Goal: Answer question/provide support

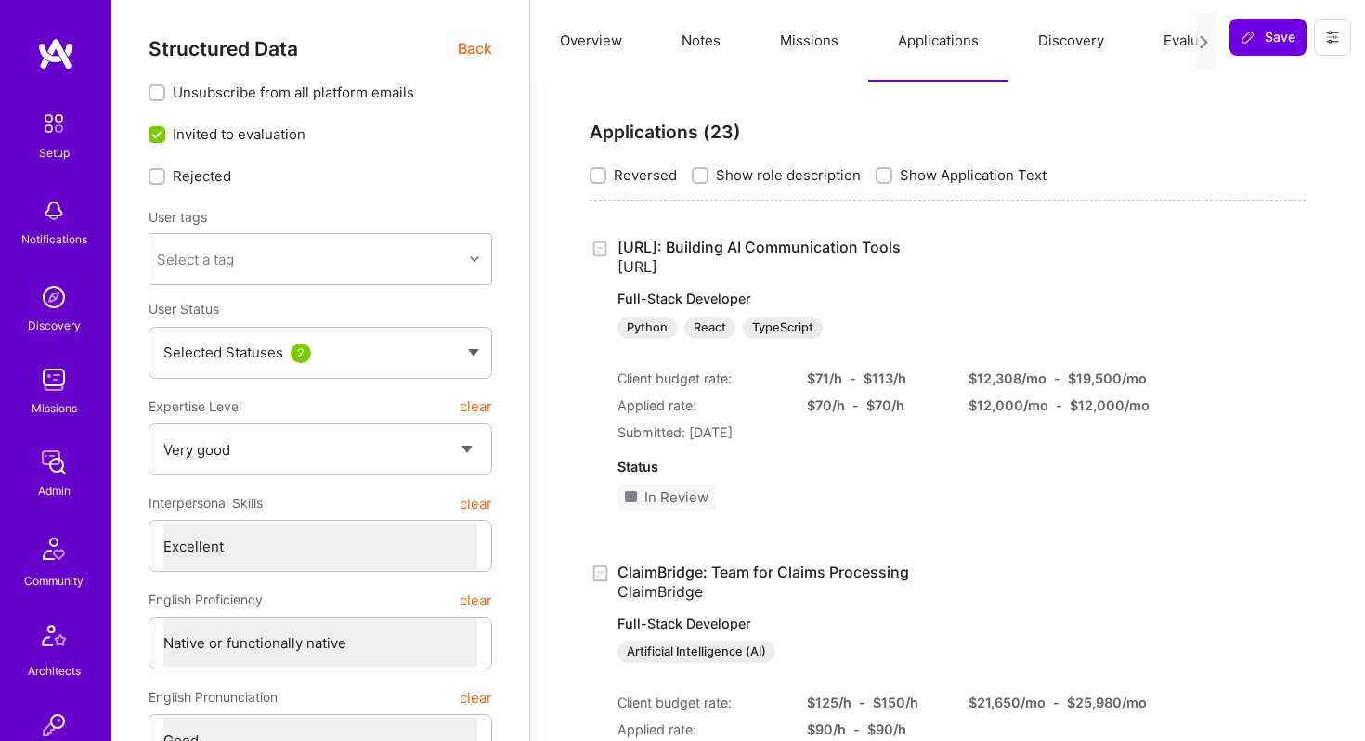
select select "5"
select select "7"
select select "6"
select select "AD"
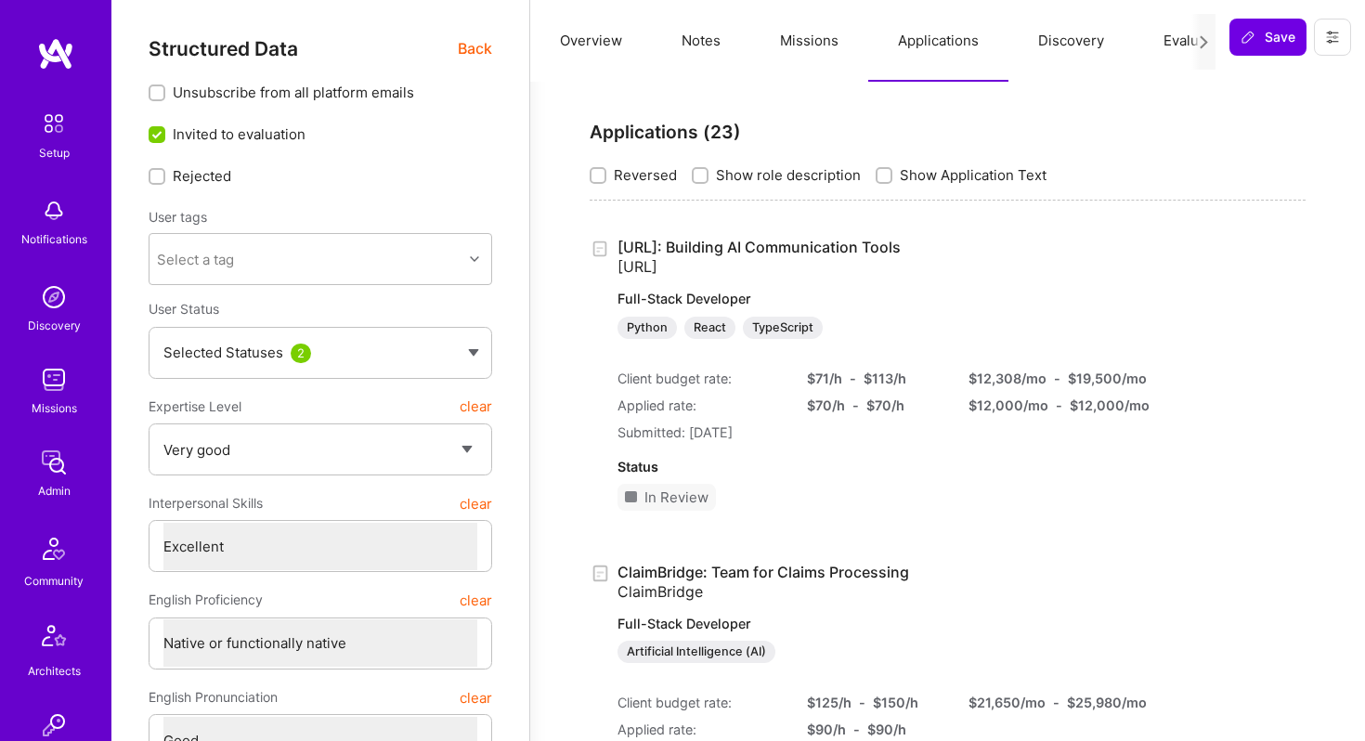
select select "Right Now"
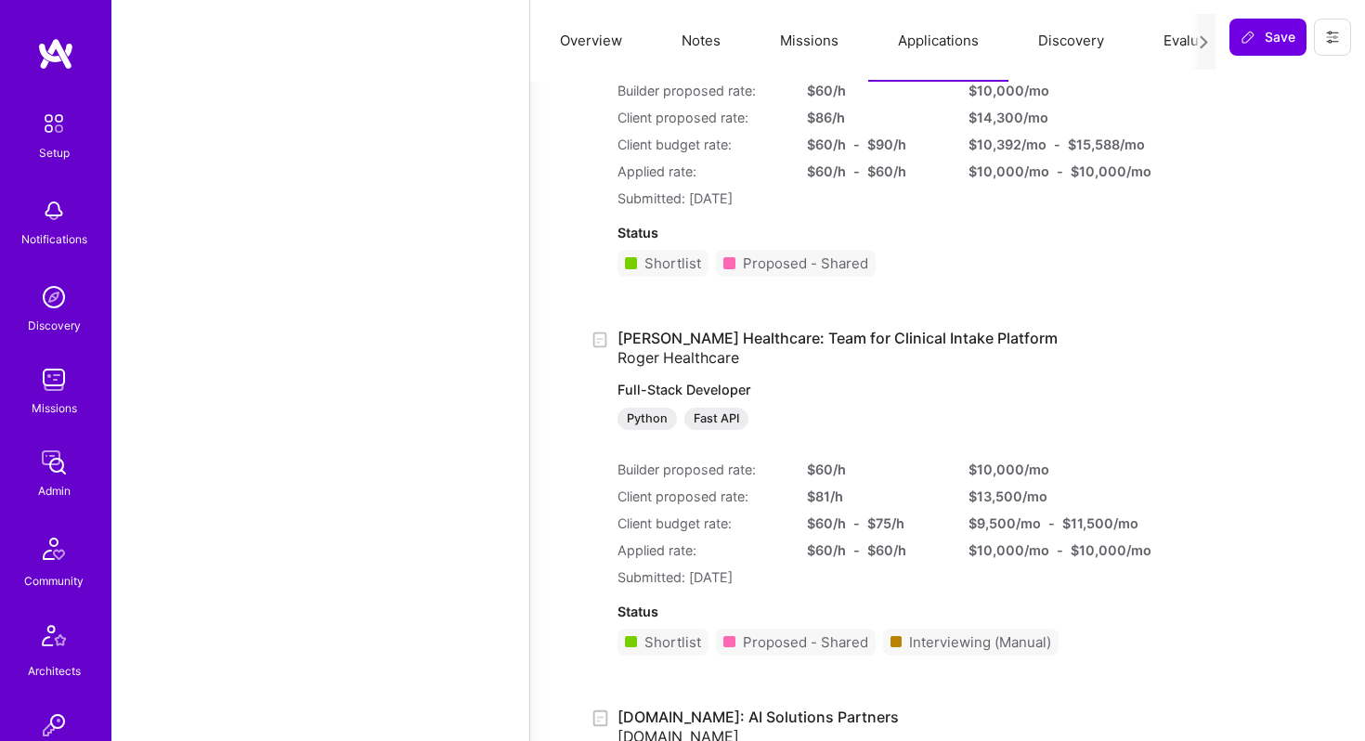
click at [735, 367] on div "[PERSON_NAME] Healthcare: Team for Clinical Intake Platform [PERSON_NAME] Healt…" at bounding box center [863, 500] width 490 height 342
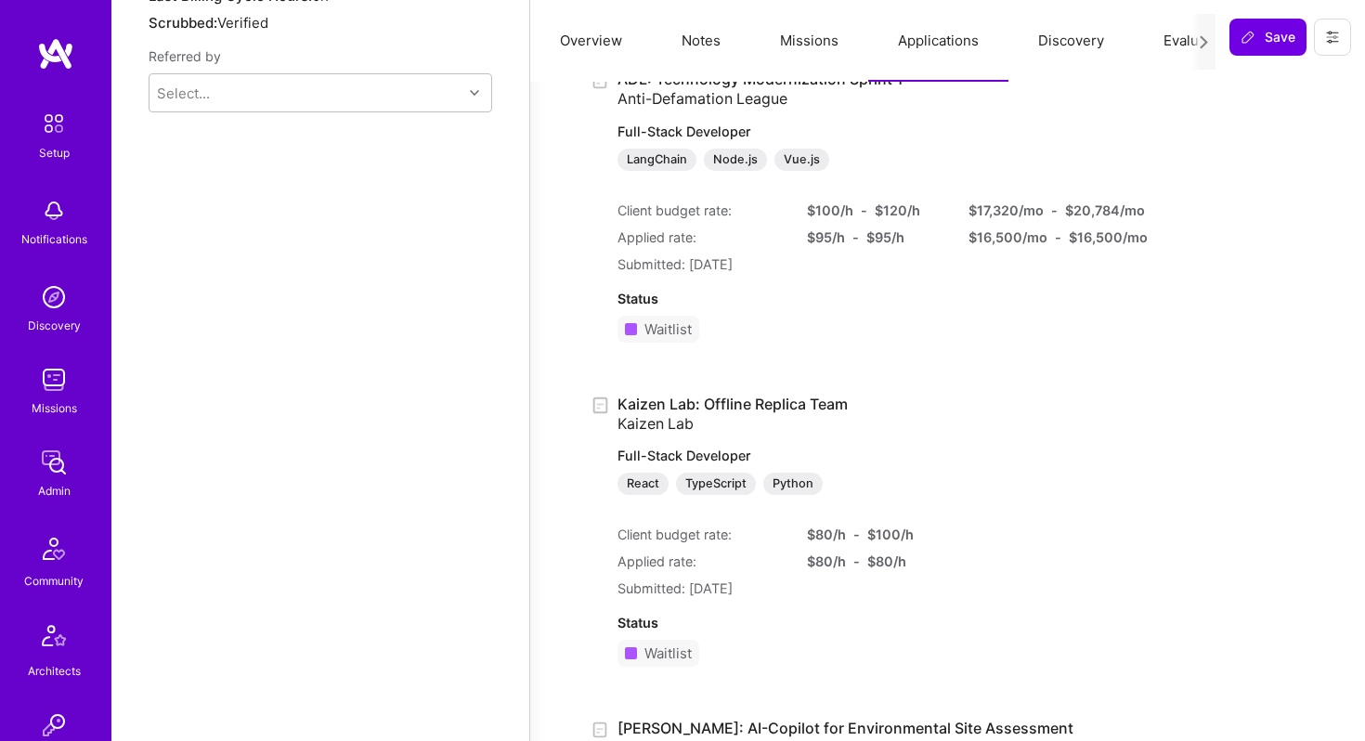
click at [802, 46] on button "Missions" at bounding box center [809, 41] width 118 height 82
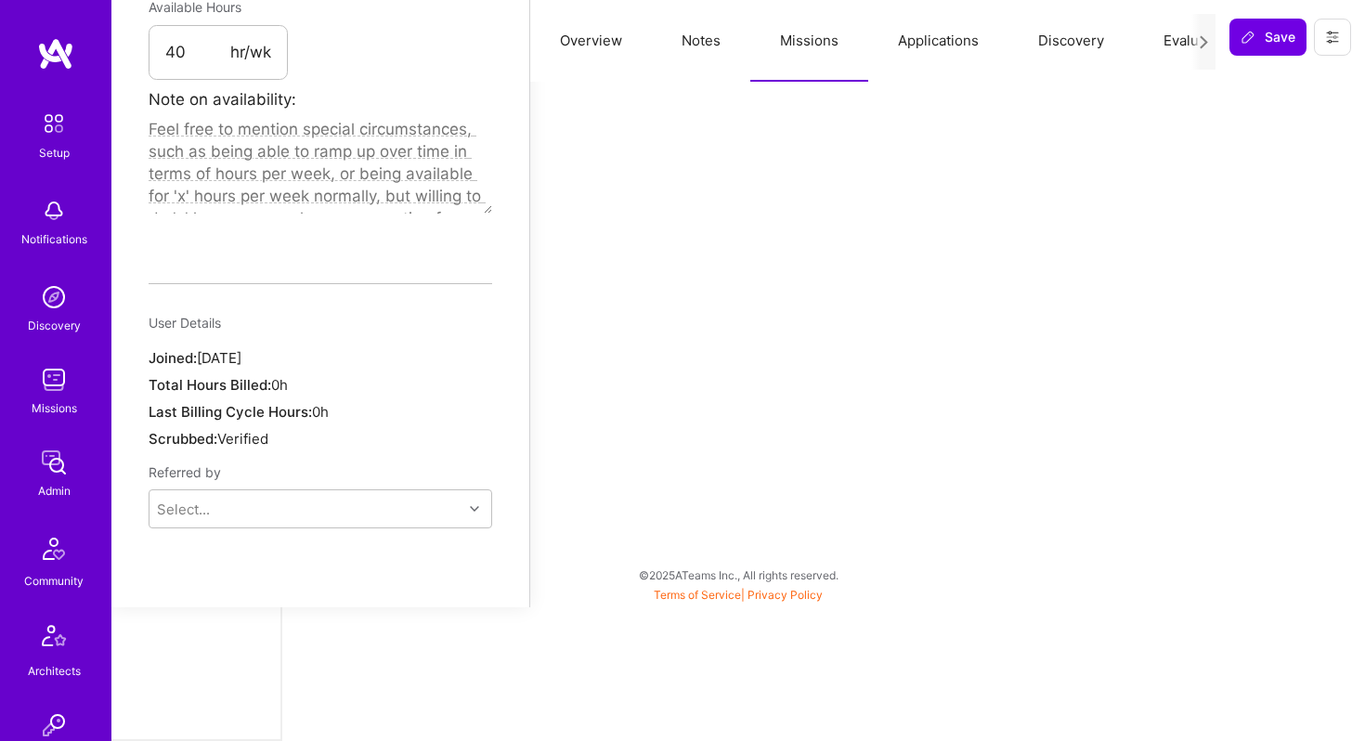
scroll to position [993, 0]
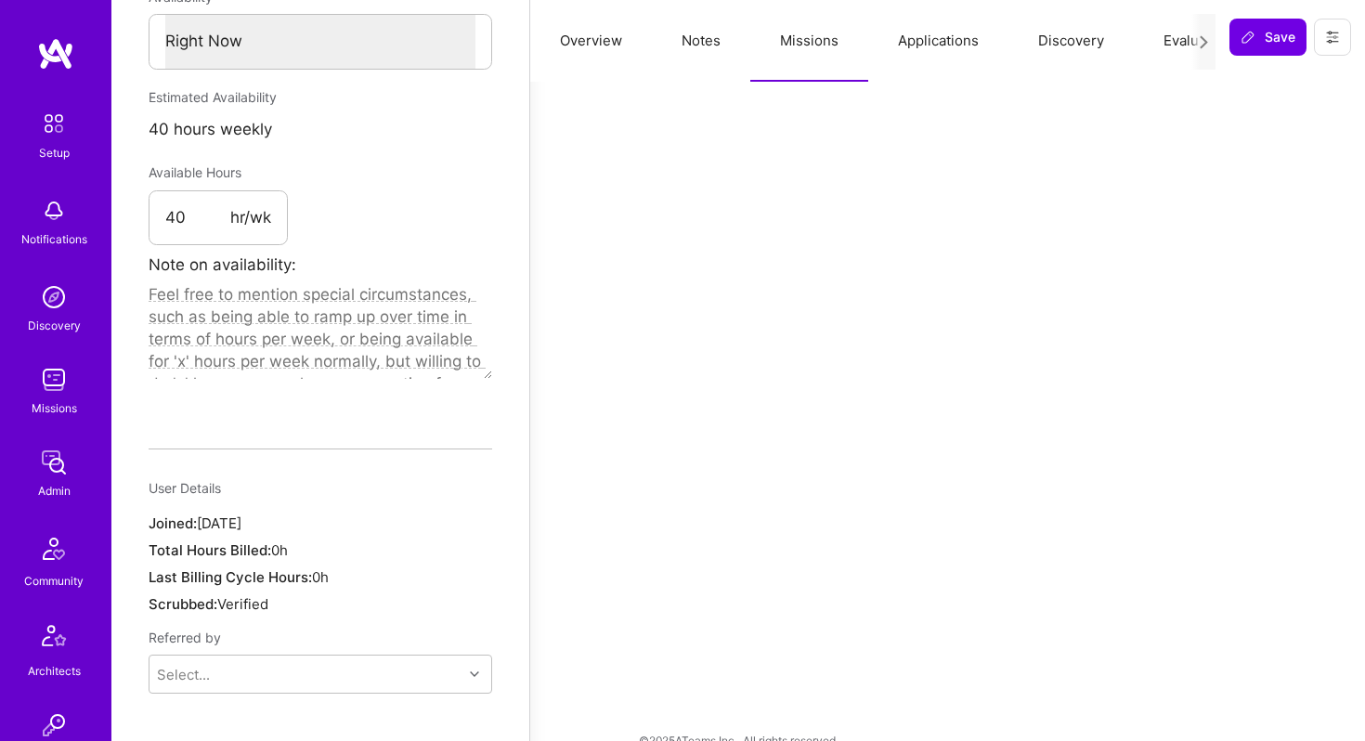
click at [929, 57] on button "Applications" at bounding box center [938, 41] width 140 height 82
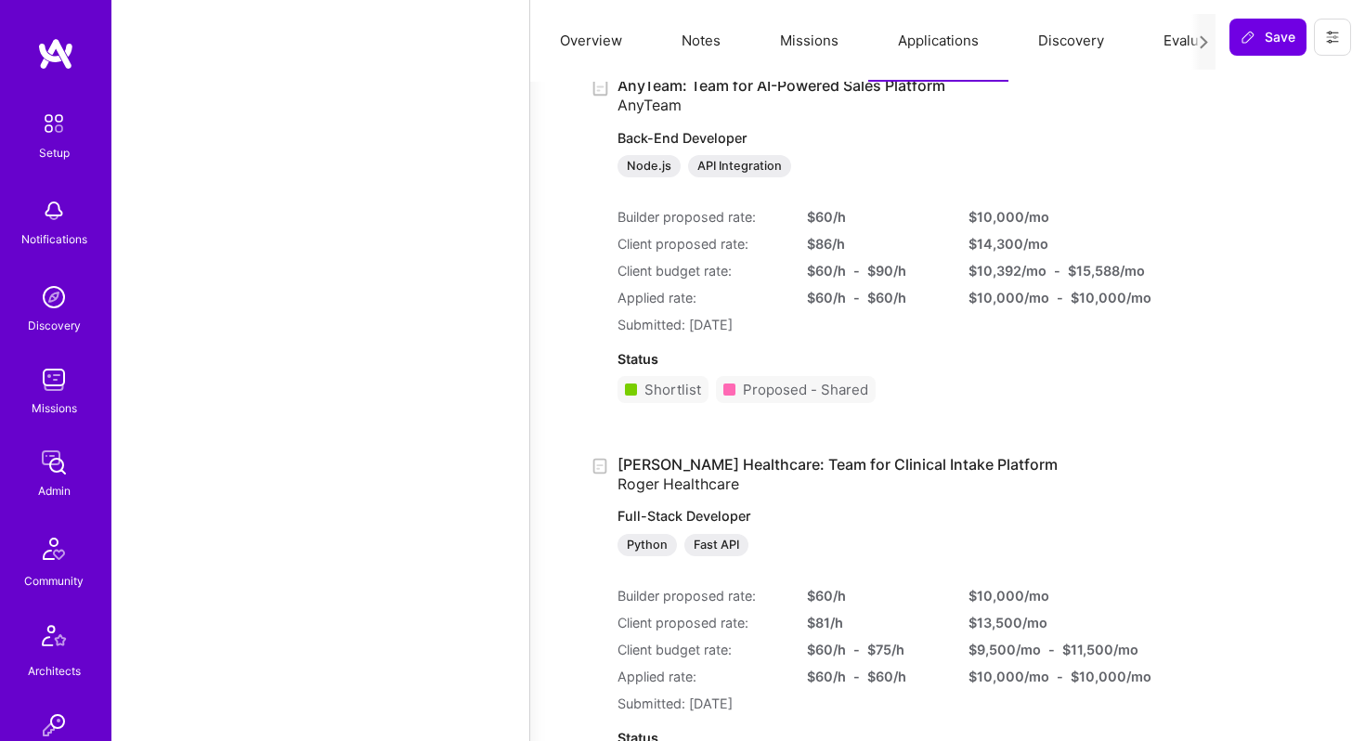
scroll to position [3690, 0]
click at [724, 472] on link "[PERSON_NAME] Healthcare: Team for Clinical Intake Platform [PERSON_NAME] Healt…" at bounding box center [863, 504] width 490 height 101
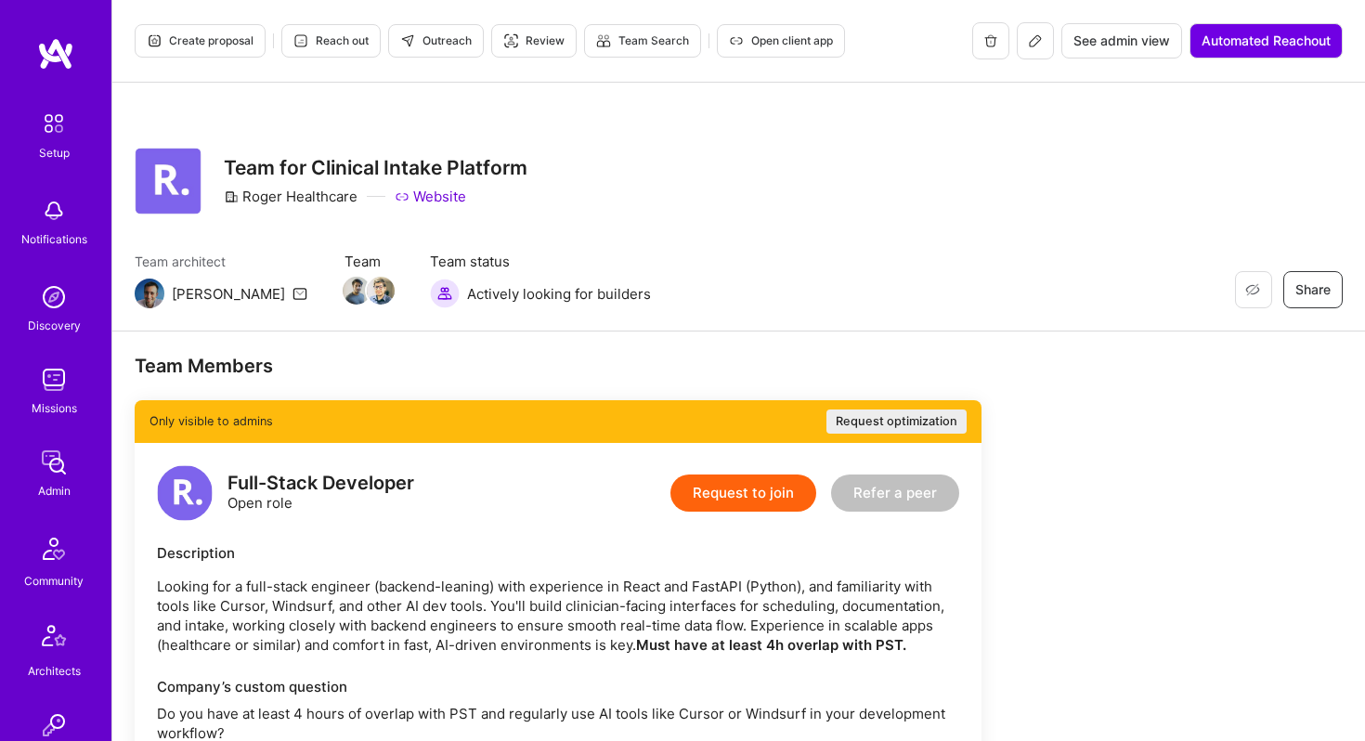
click at [1039, 46] on icon at bounding box center [1035, 40] width 15 height 15
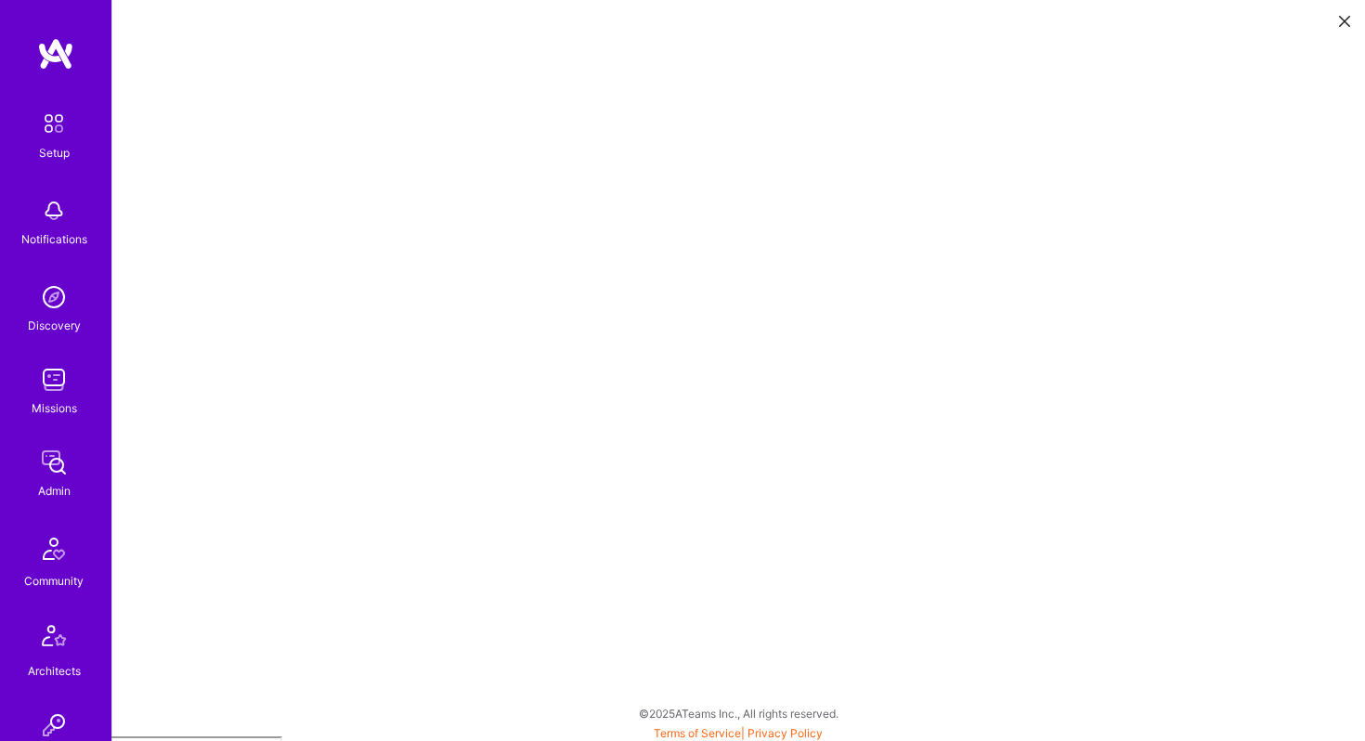
click at [48, 303] on img at bounding box center [53, 297] width 37 height 37
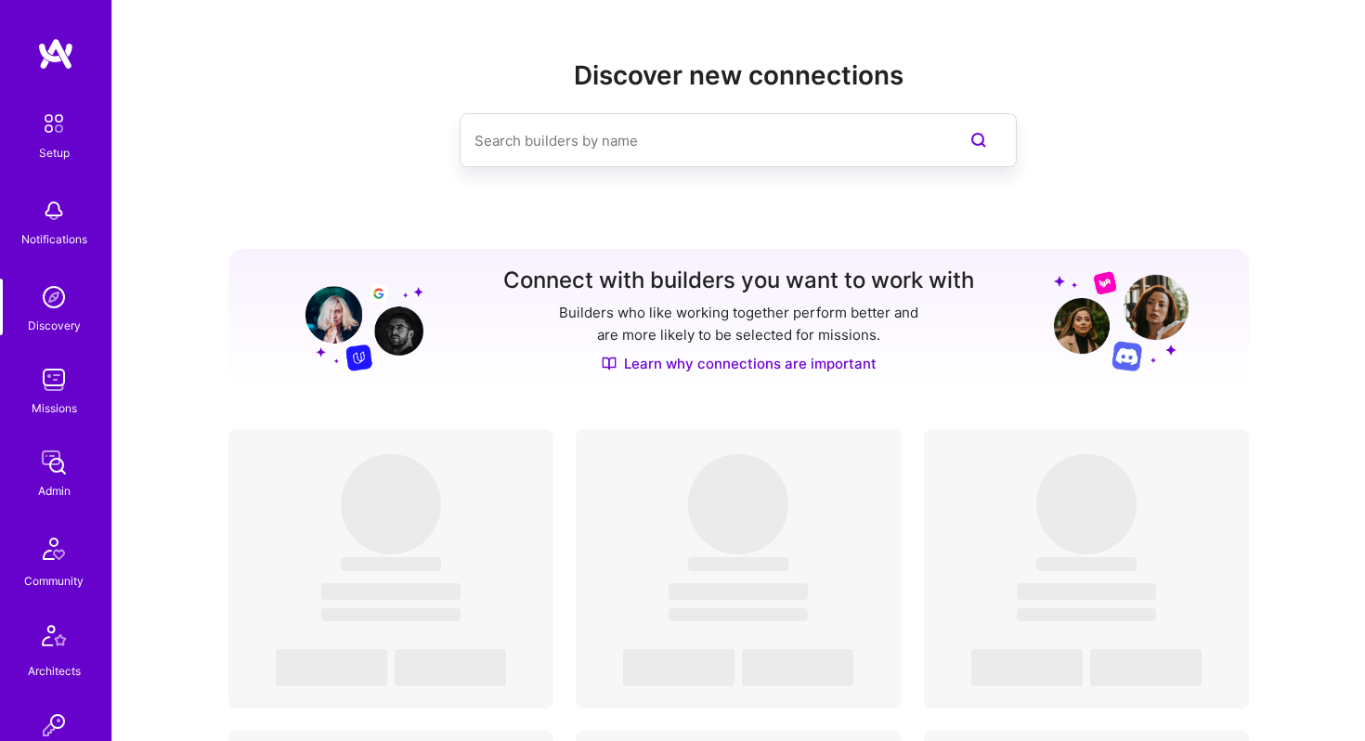
click at [48, 400] on div "Missions" at bounding box center [55, 408] width 46 height 20
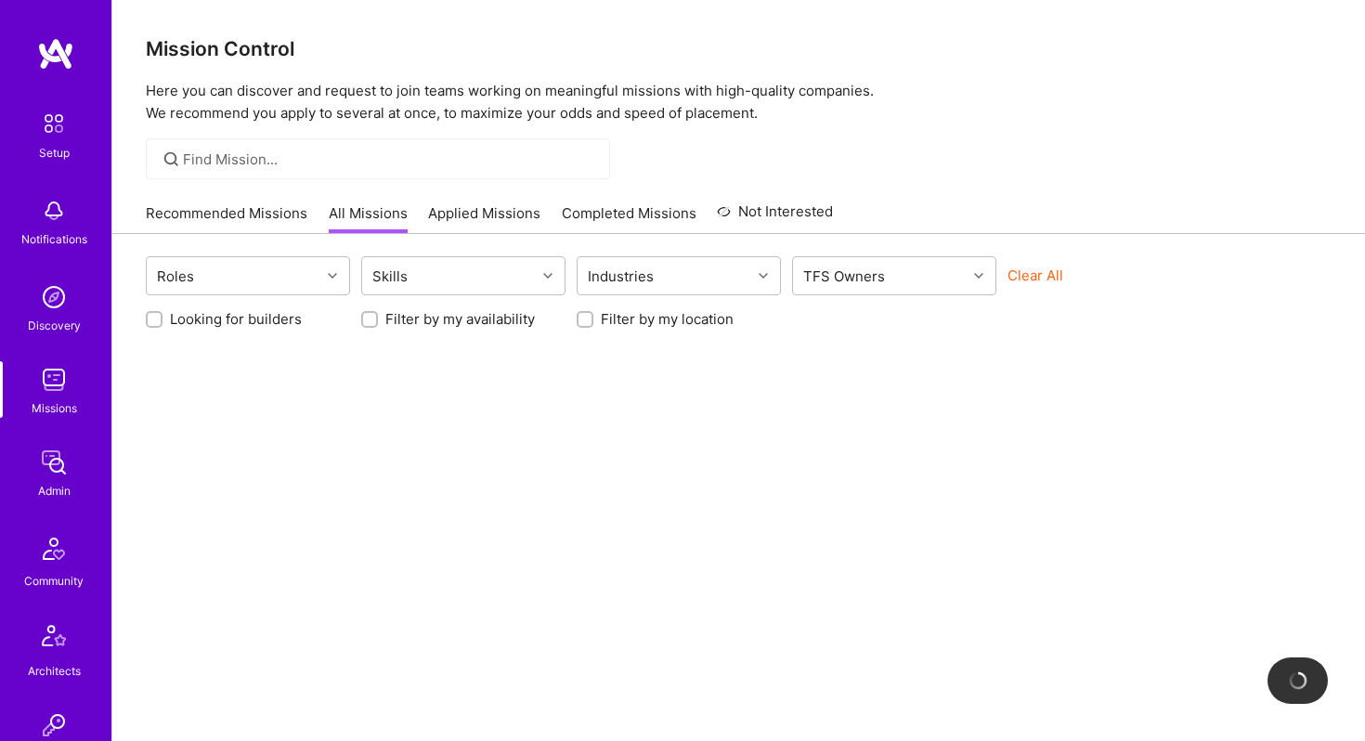
click at [319, 148] on div at bounding box center [378, 158] width 464 height 41
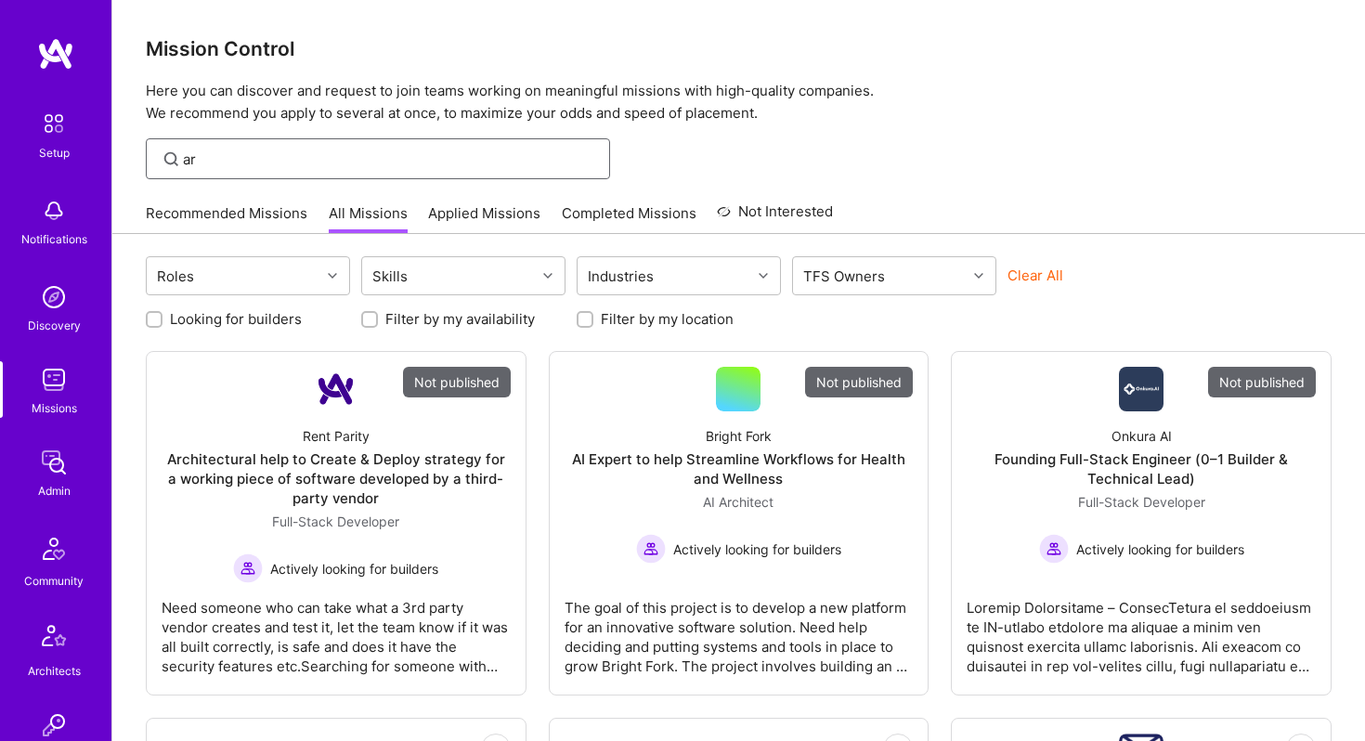
type input "a"
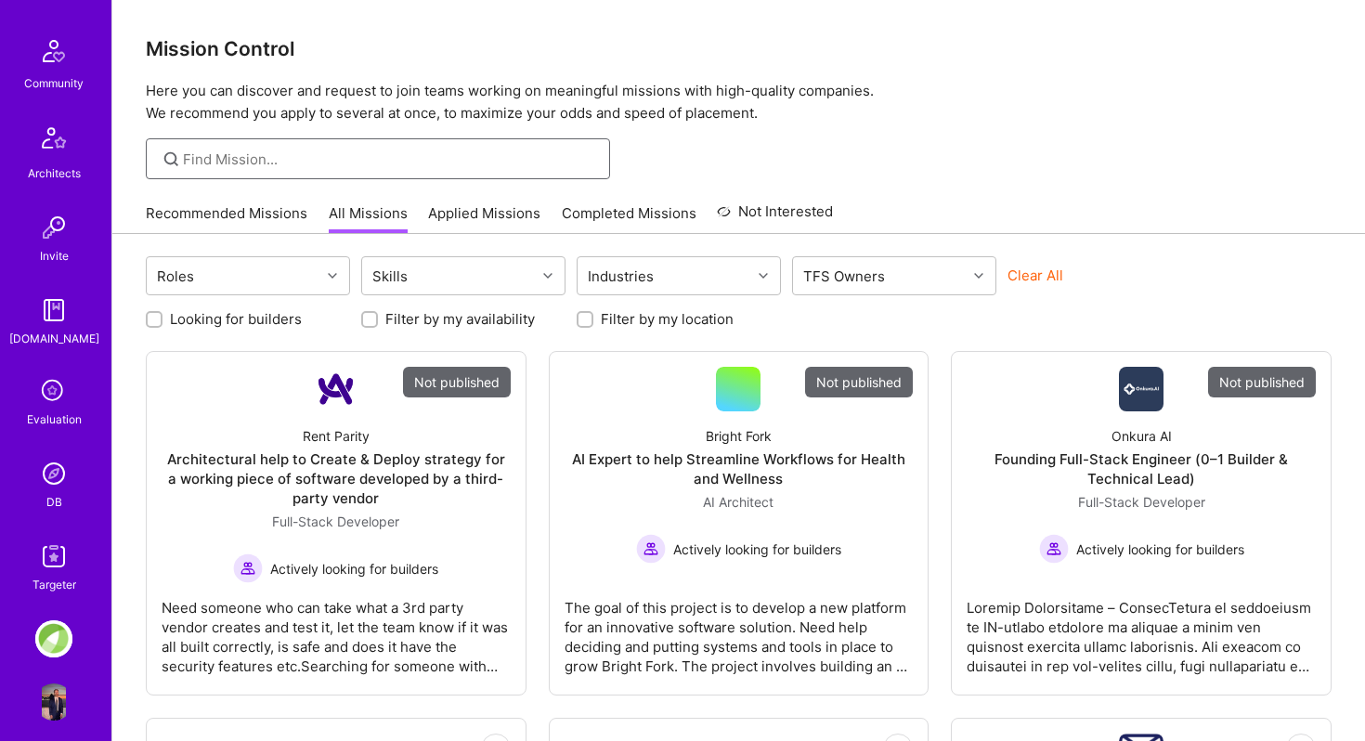
scroll to position [514, 0]
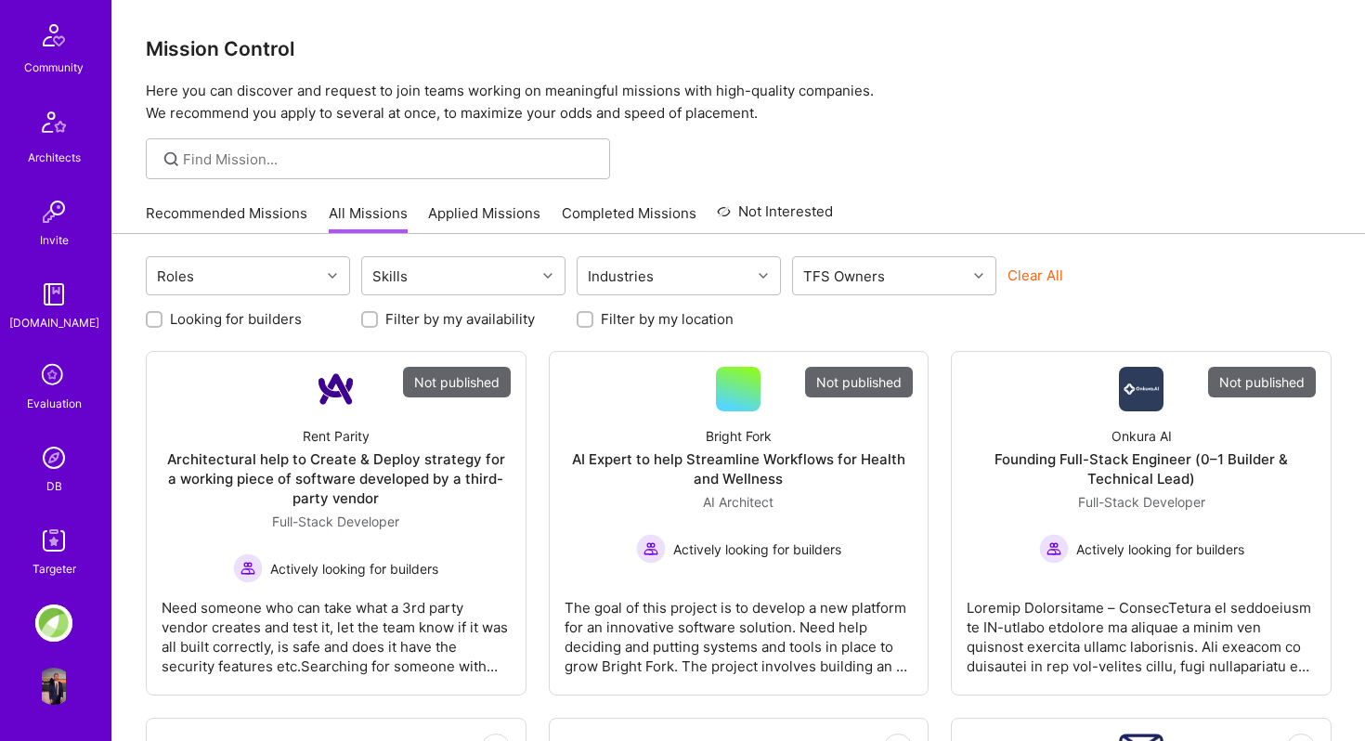
click at [55, 474] on img at bounding box center [53, 457] width 37 height 37
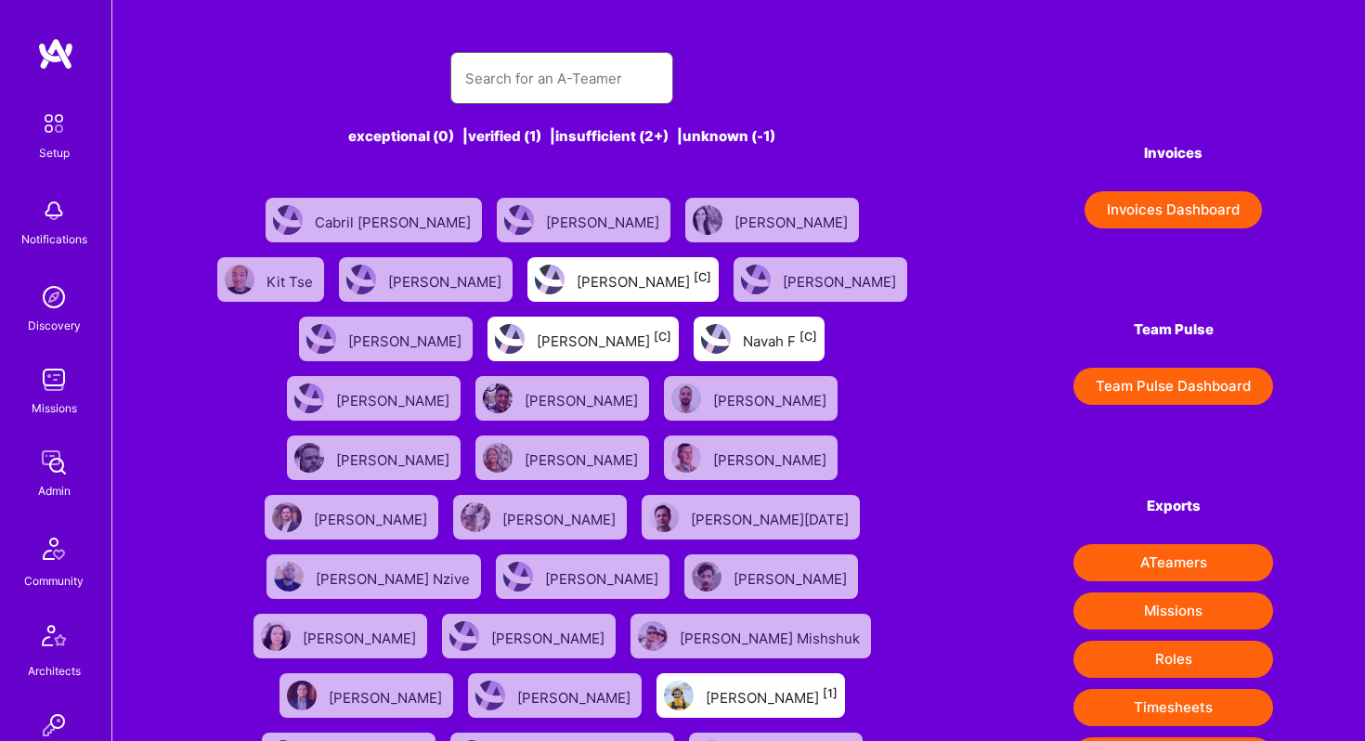
click at [524, 72] on input "text" at bounding box center [561, 78] width 193 height 47
type input "[PERSON_NAME]"
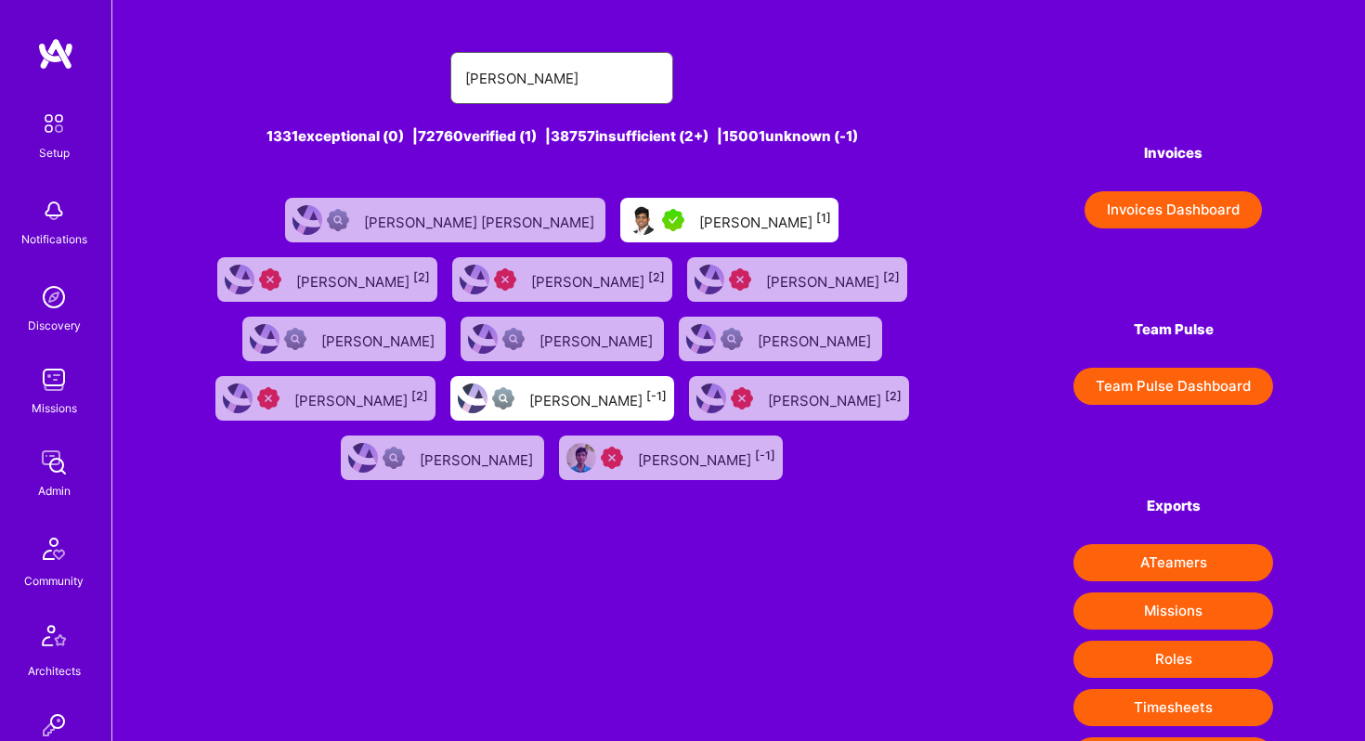
type input "[PERSON_NAME]"
click at [620, 212] on div "[PERSON_NAME] [1]" at bounding box center [729, 220] width 218 height 45
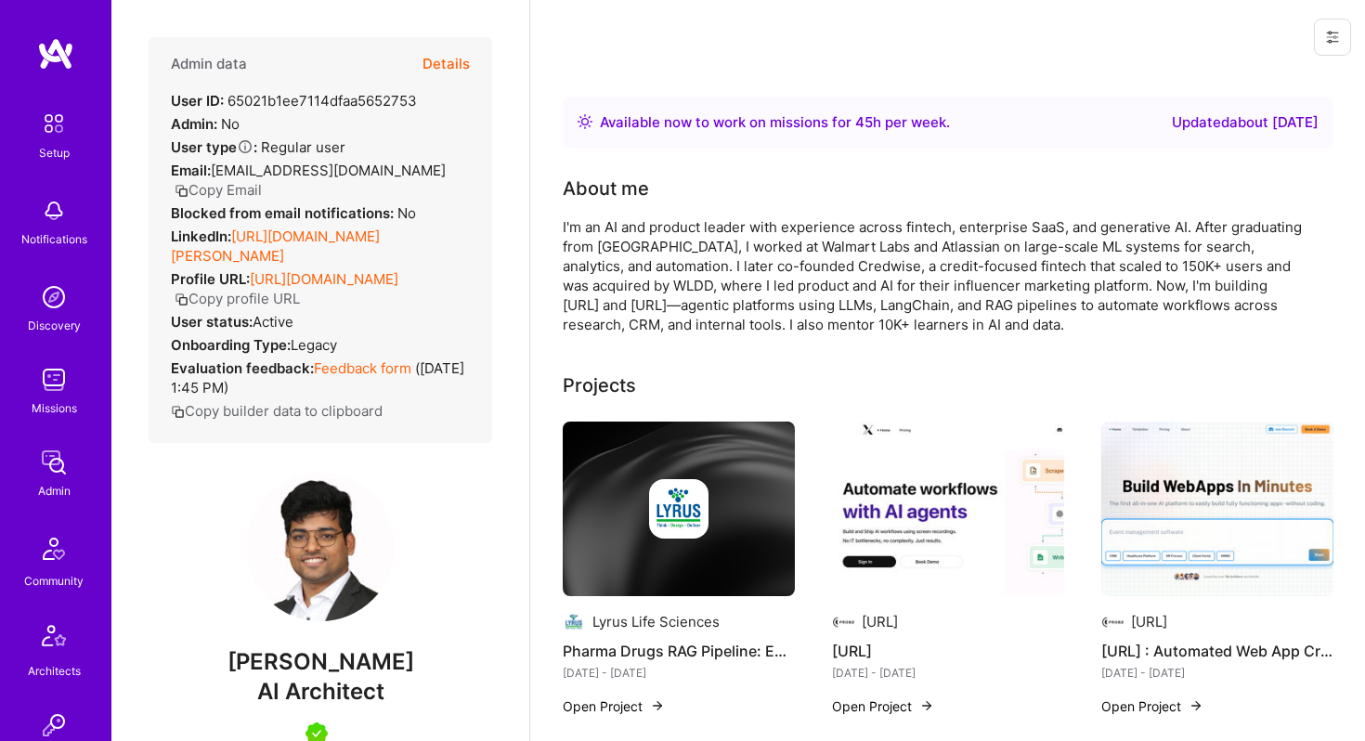
click at [449, 69] on button "Details" at bounding box center [446, 64] width 47 height 54
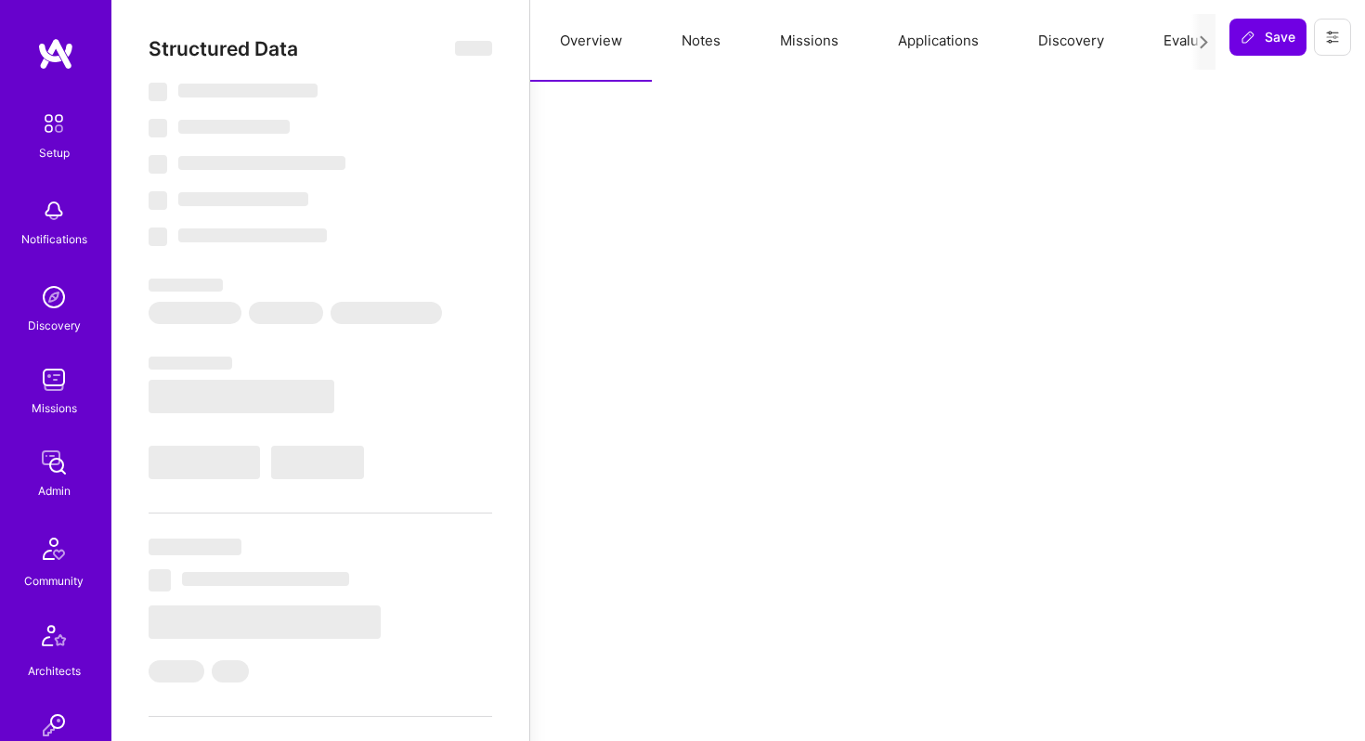
click at [914, 43] on button "Applications" at bounding box center [938, 41] width 140 height 82
type textarea "x"
select select "Right Now"
select select "7"
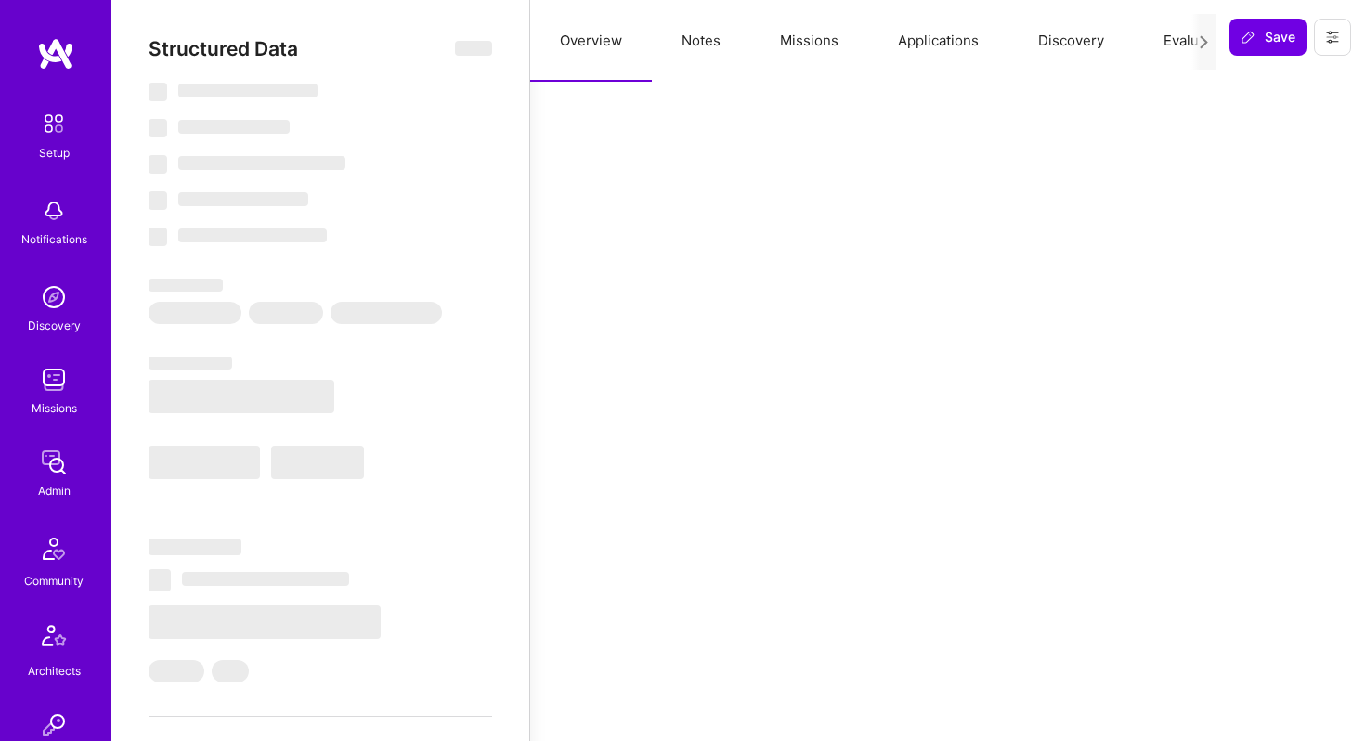
select select "6"
select select "IN"
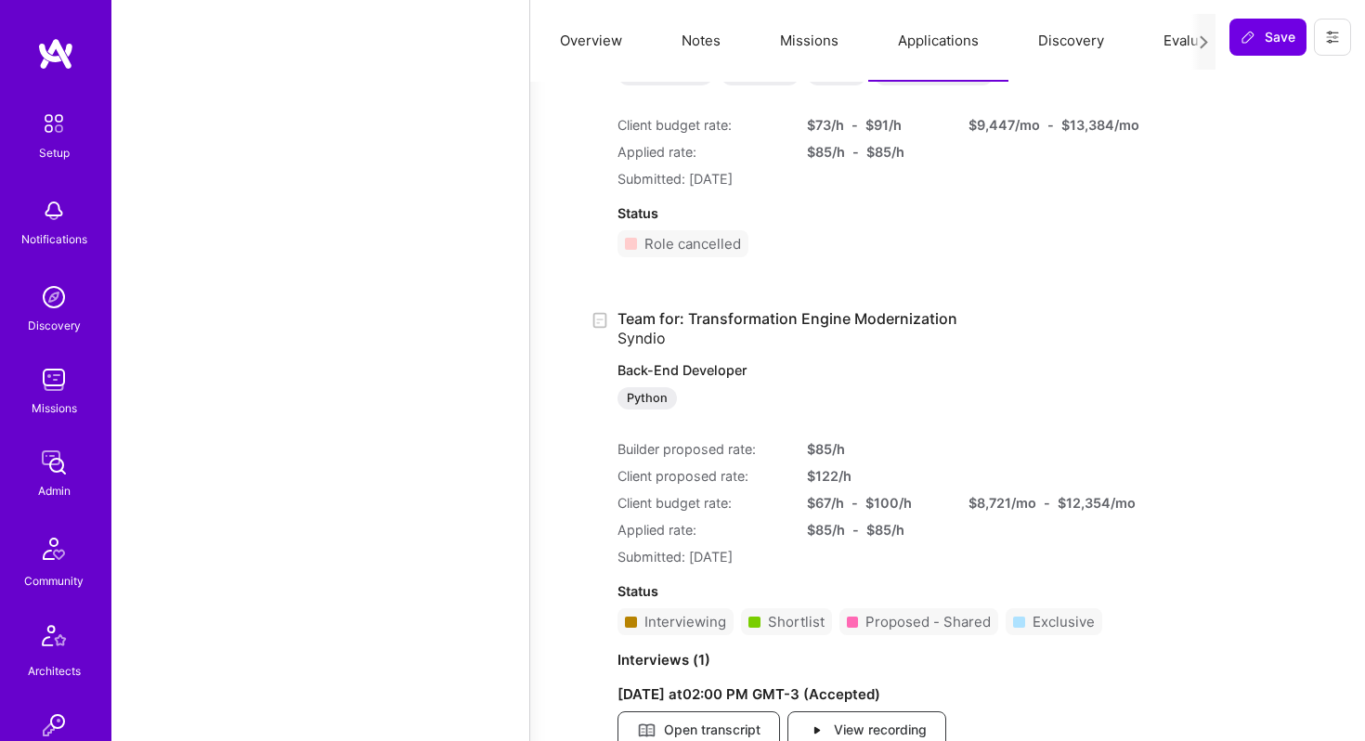
scroll to position [2953, 0]
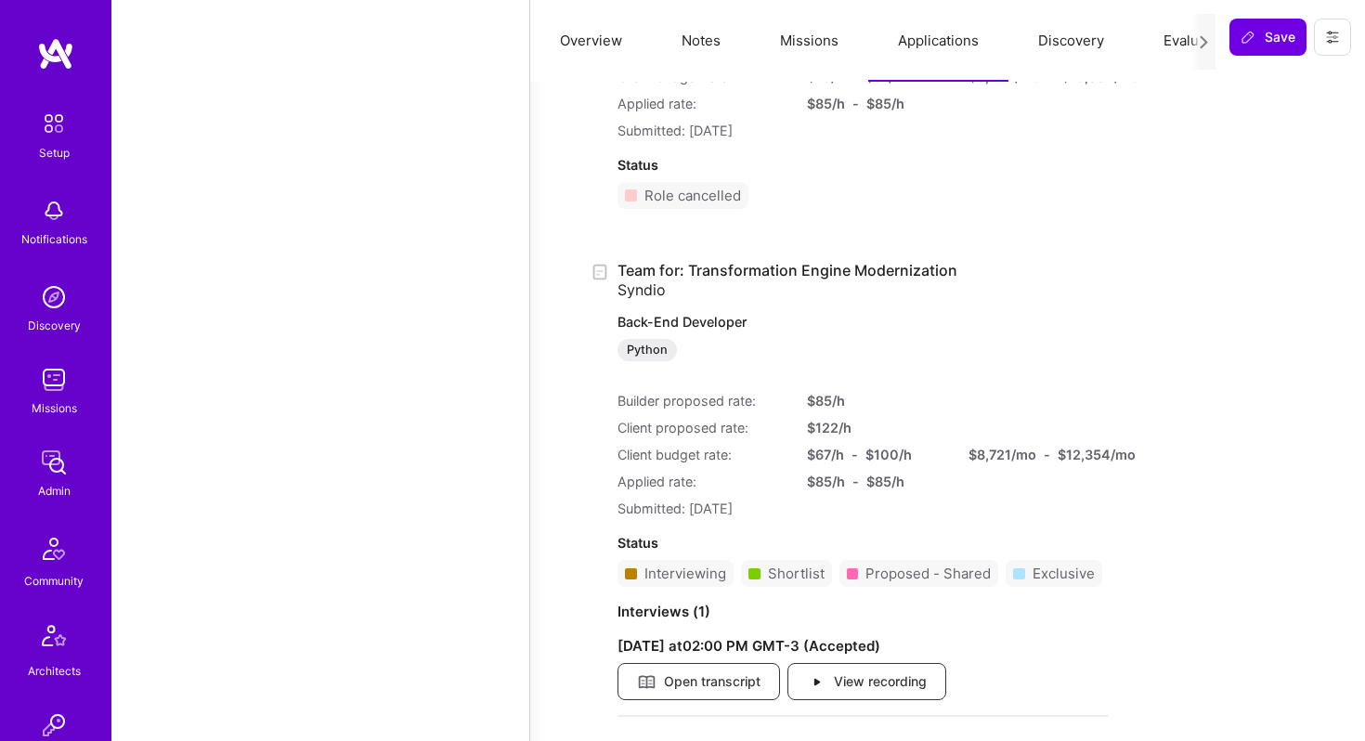
click at [897, 269] on link "Team for: Transformation Engine Modernization Syndio Back-End Developer Python" at bounding box center [863, 311] width 490 height 101
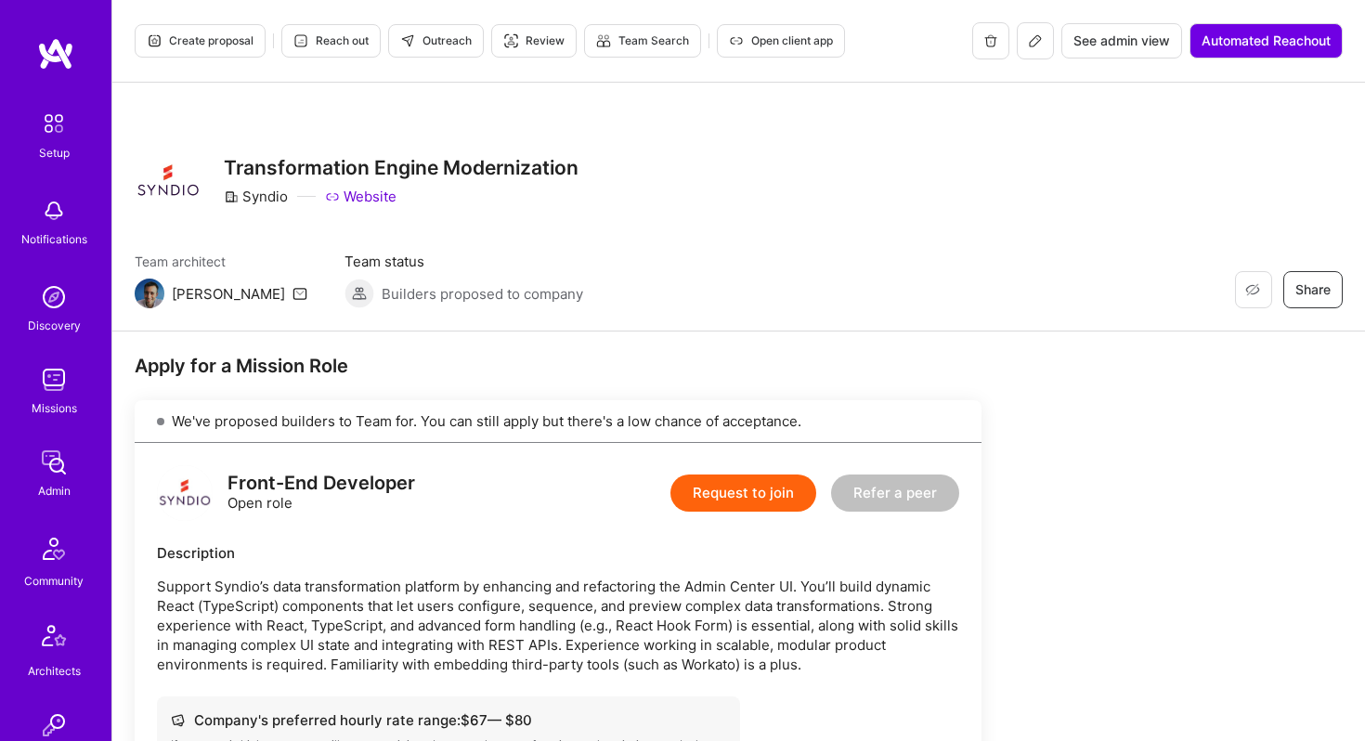
click at [1029, 44] on icon at bounding box center [1035, 40] width 15 height 15
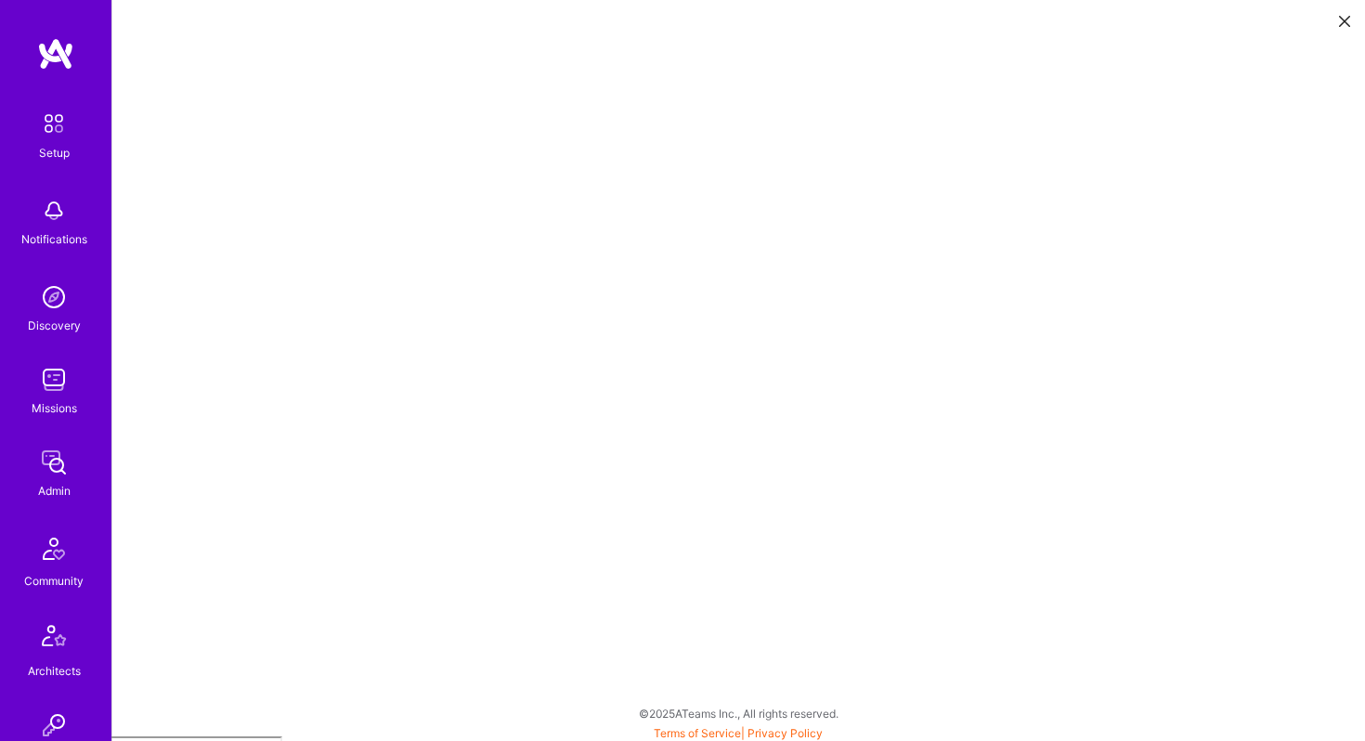
scroll to position [5, 0]
